Goal: Navigation & Orientation: Find specific page/section

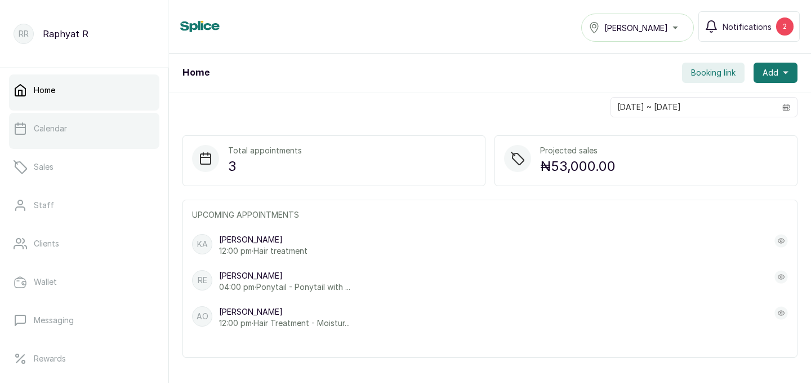
click at [59, 129] on p "Calendar" at bounding box center [50, 128] width 33 height 11
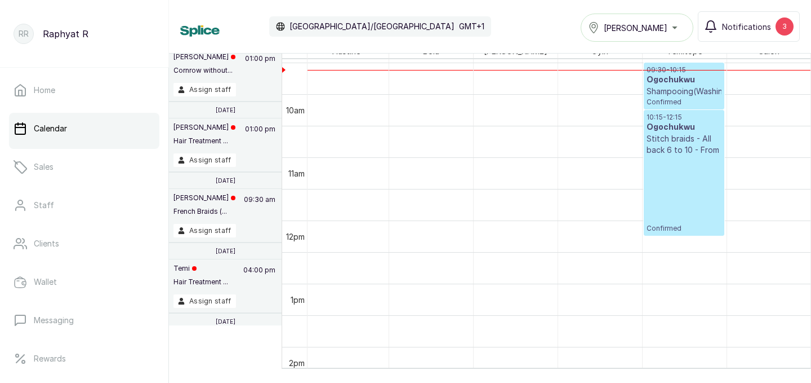
scroll to position [0, 257]
click at [663, 19] on button "[PERSON_NAME]" at bounding box center [637, 28] width 113 height 28
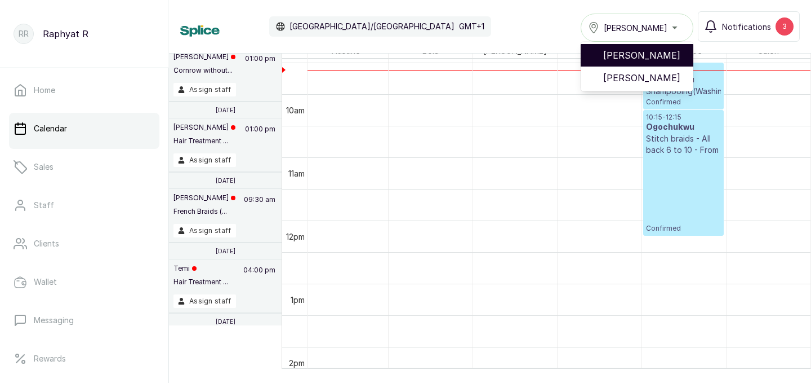
click at [662, 59] on span "[PERSON_NAME]" at bounding box center [643, 55] width 81 height 14
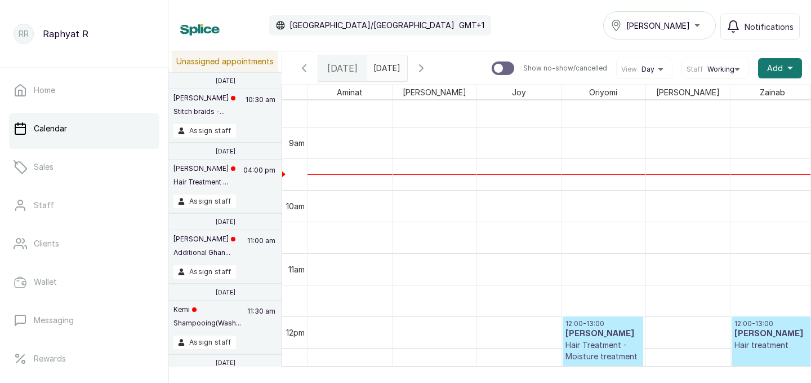
scroll to position [550, 0]
